Goal: Obtain resource: Download file/media

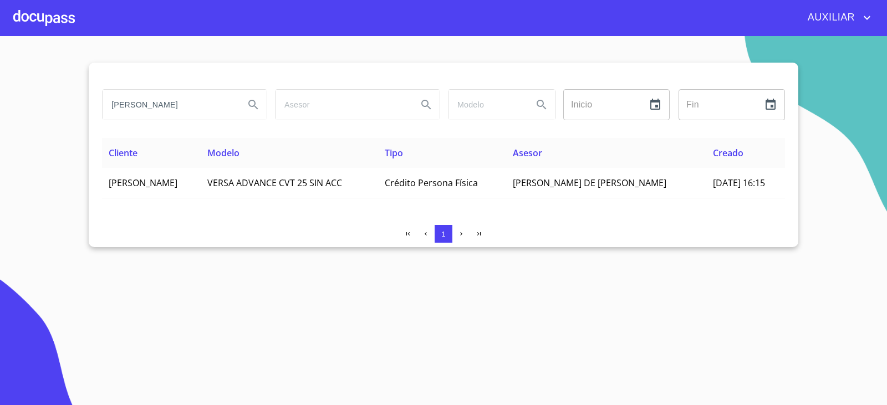
drag, startPoint x: 224, startPoint y: 108, endPoint x: 67, endPoint y: 130, distance: 158.5
click at [67, 130] on section "[PERSON_NAME] Inicio ​ Fin ​ Cliente Modelo Tipo Asesor Creado [PERSON_NAME] VE…" at bounding box center [443, 220] width 887 height 369
drag, startPoint x: 164, startPoint y: 97, endPoint x: 100, endPoint y: 109, distance: 64.8
click at [100, 109] on div "RO" at bounding box center [184, 105] width 173 height 40
type input "RO"
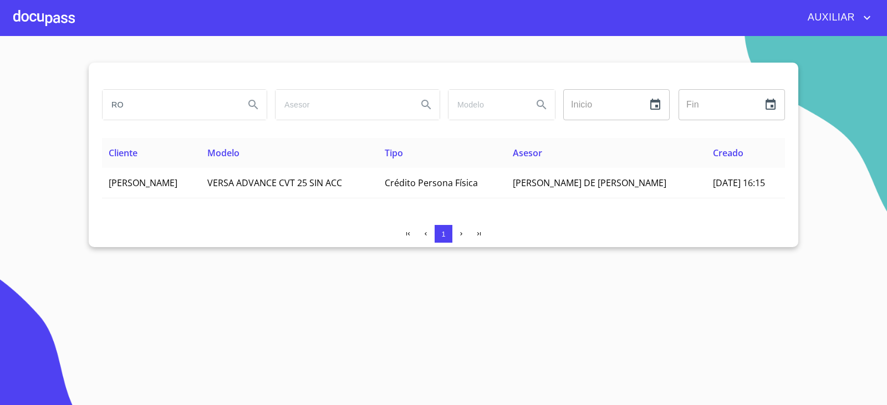
click at [177, 114] on input "RO" at bounding box center [169, 105] width 133 height 30
paste input "[PERSON_NAME] [PERSON_NAME] [PERSON_NAME]"
type input "[PERSON_NAME] [PERSON_NAME] [PERSON_NAME]"
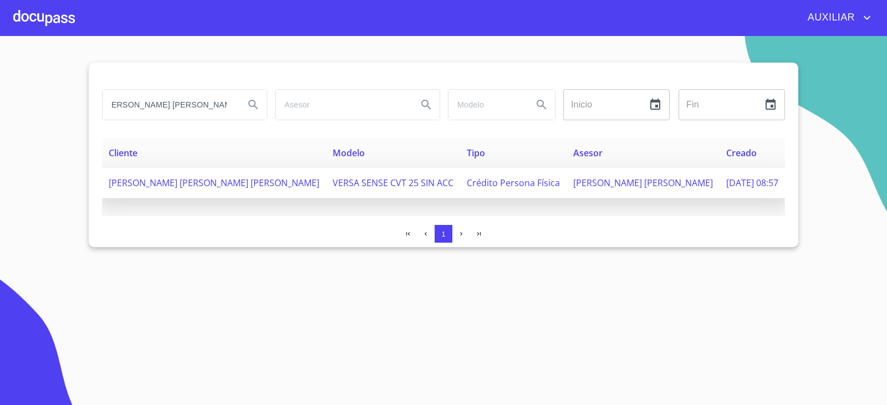
click at [226, 198] on td "[PERSON_NAME] [PERSON_NAME] [PERSON_NAME]" at bounding box center [214, 183] width 224 height 31
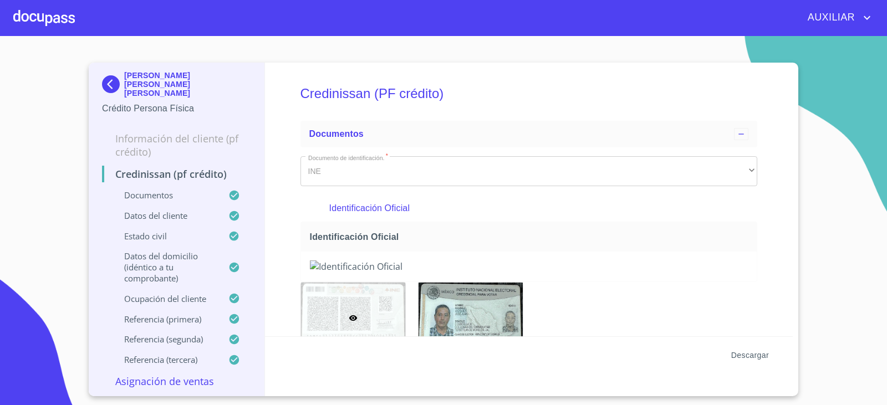
click at [750, 350] on span "Descargar" at bounding box center [751, 356] width 38 height 14
